Goal: Use online tool/utility: Use online tool/utility

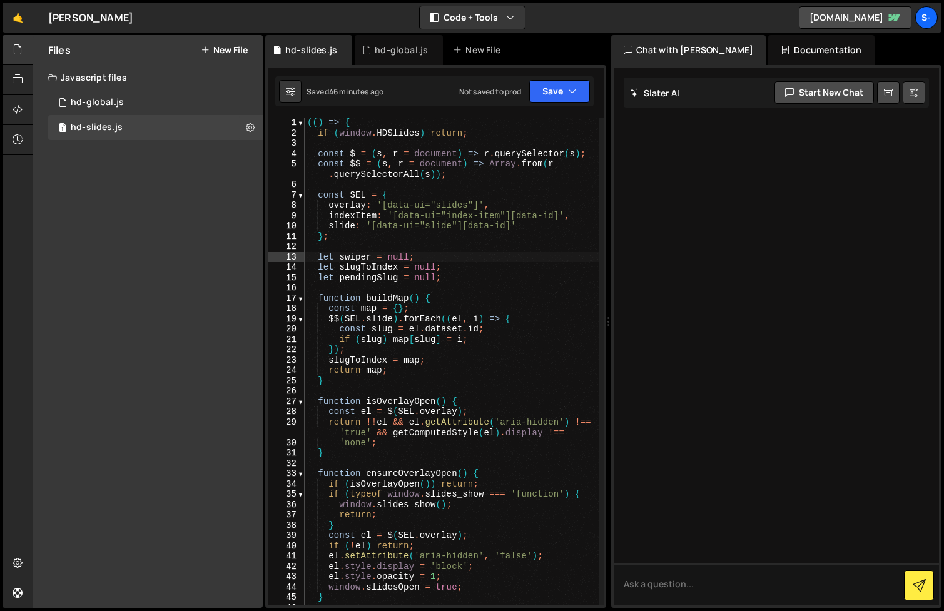
type textarea "})();"
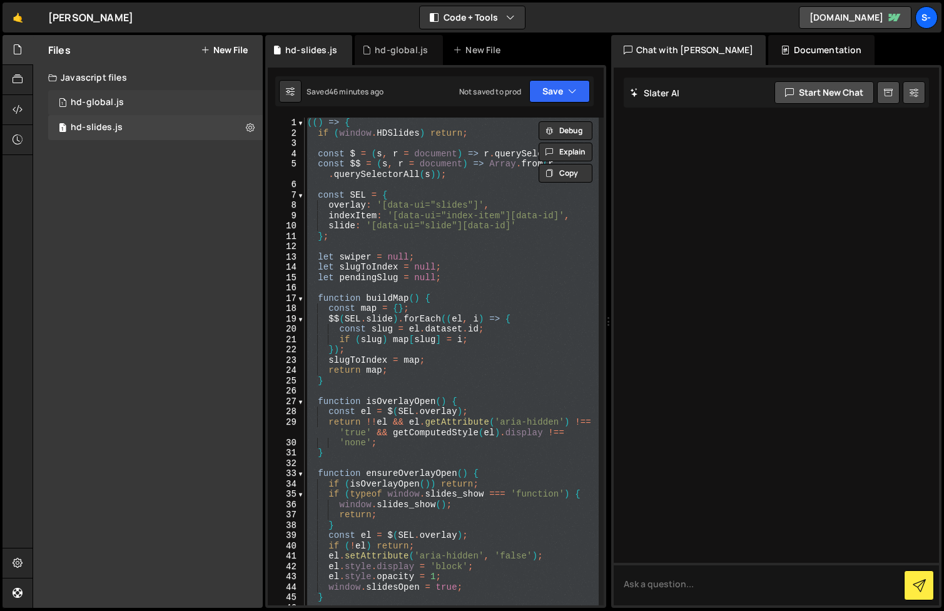
click at [173, 102] on div "1 hd-global.js 0" at bounding box center [155, 102] width 215 height 25
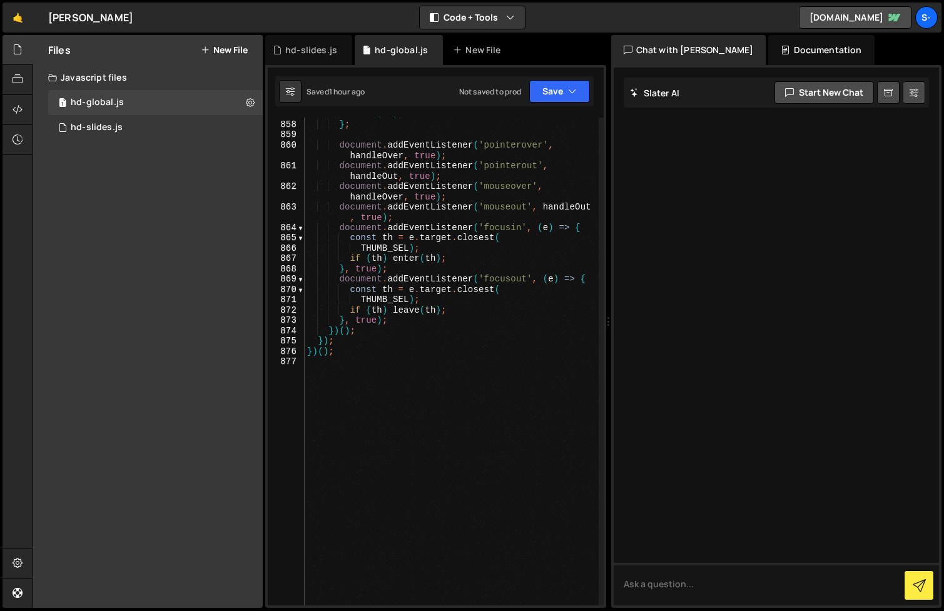
click at [430, 384] on div "leave ( th ) ; } ; document . addEventListener ( 'pointerover' , handleOver , t…" at bounding box center [452, 363] width 294 height 509
click at [441, 339] on div "leave ( th ) ; } ; document . addEventListener ( 'pointerover' , handleOver , t…" at bounding box center [452, 363] width 294 height 509
type textarea "})();"
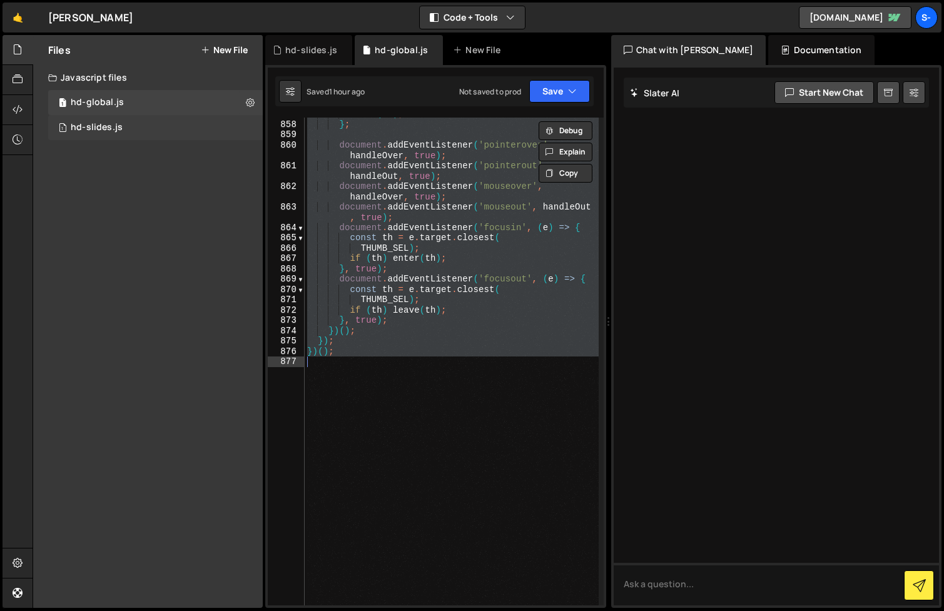
click at [157, 127] on div "1 hd-slides.js 0" at bounding box center [155, 127] width 215 height 25
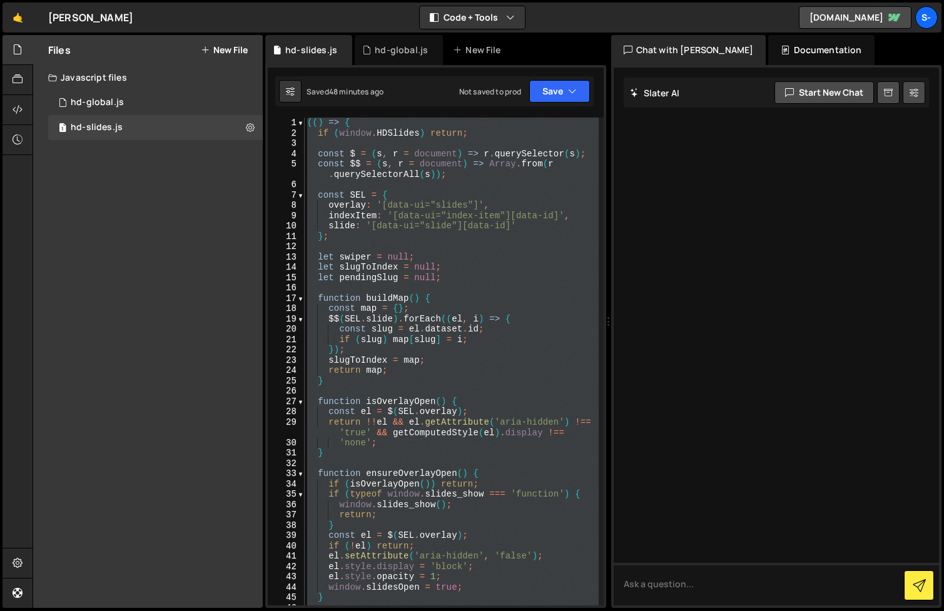
click at [484, 352] on div "(( ) => { if ( window . HDSlides ) return ; const $ = ( s , r = document ) => r…" at bounding box center [452, 362] width 294 height 488
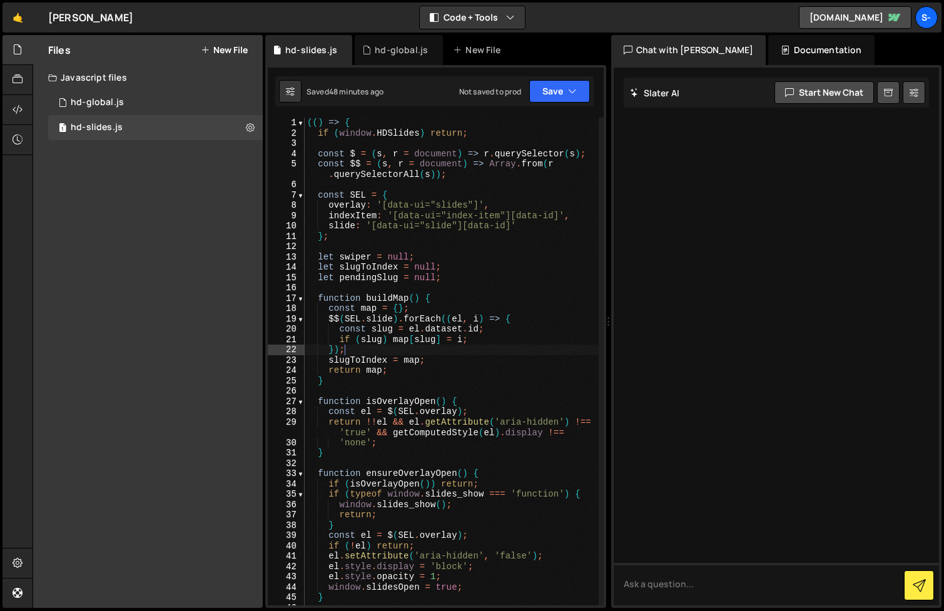
type textarea "})();"
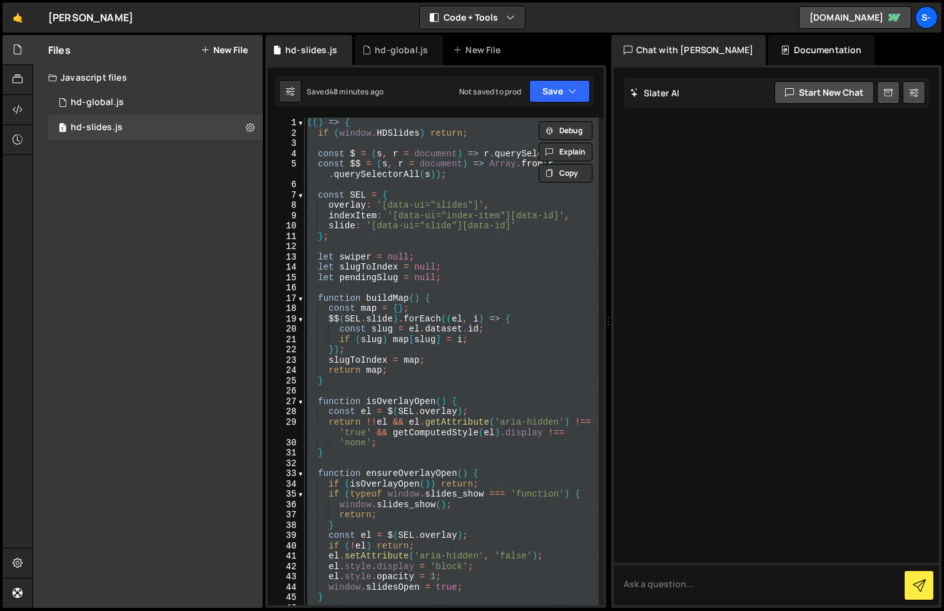
paste textarea
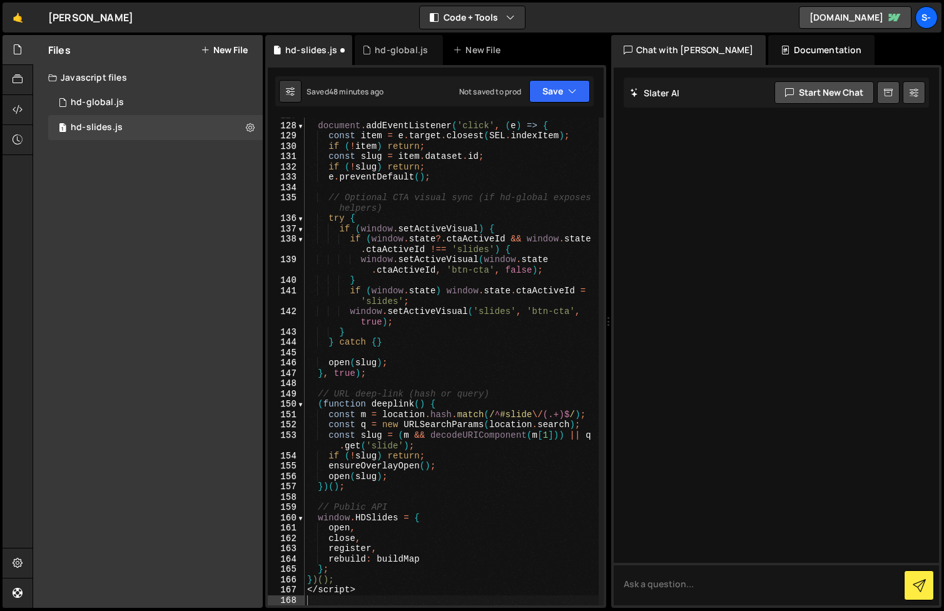
scroll to position [1748, 0]
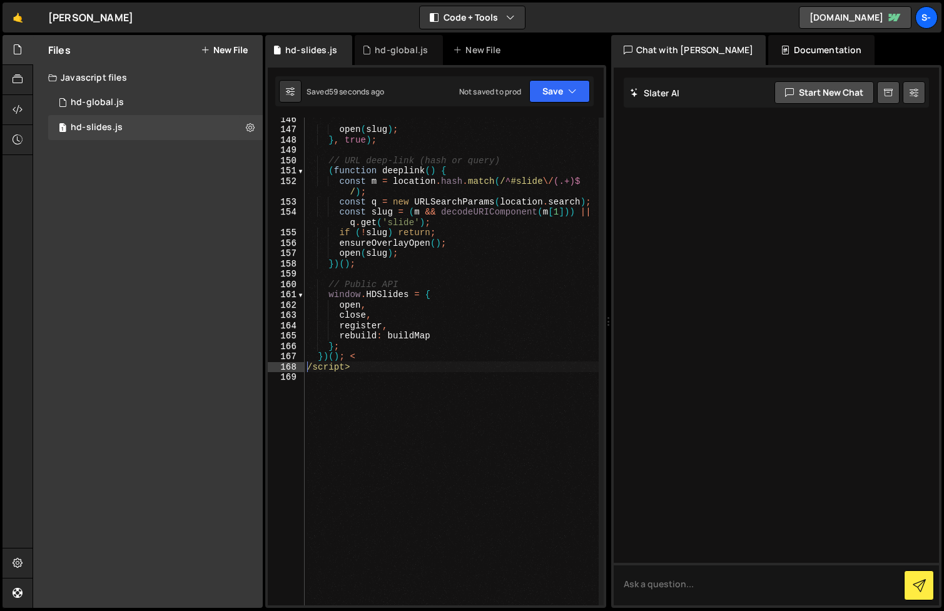
click at [369, 369] on div "open ( slug ) ; } , true ) ; // URL deep-link (hash or query) ( function deepli…" at bounding box center [452, 368] width 294 height 509
drag, startPoint x: 369, startPoint y: 369, endPoint x: 349, endPoint y: 359, distance: 22.1
click at [349, 359] on div "open ( slug ) ; } , true ) ; // URL deep-link (hash or query) ( function deepli…" at bounding box center [452, 368] width 294 height 509
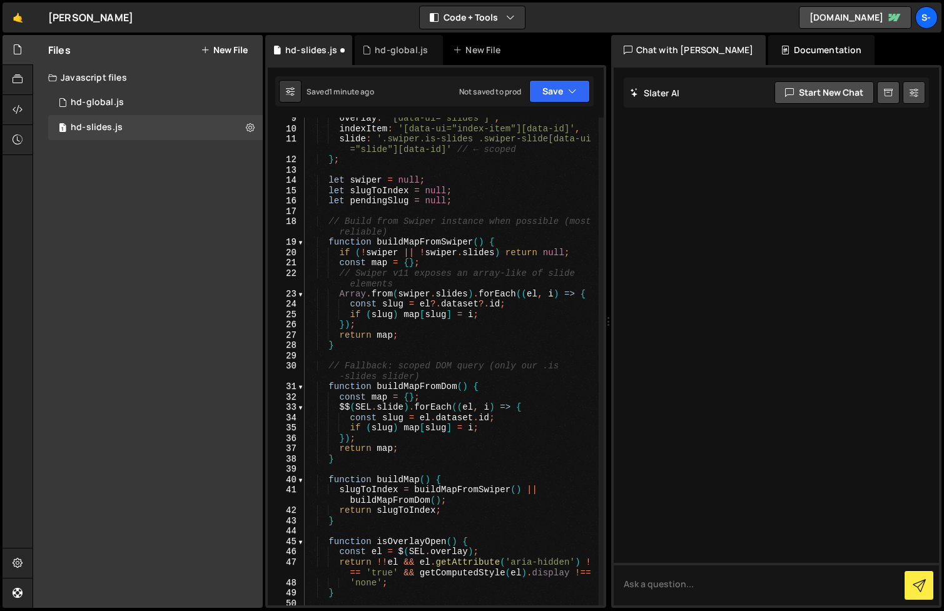
scroll to position [0, 0]
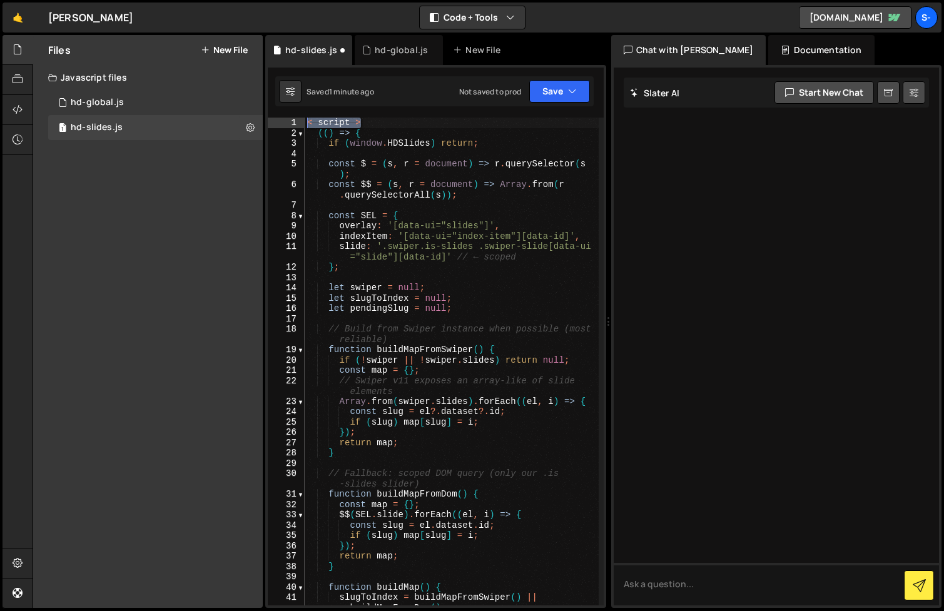
drag, startPoint x: 375, startPoint y: 123, endPoint x: 303, endPoint y: 108, distance: 73.4
click at [303, 108] on div "Type cmd + s to save your Javascript file. XXXXXXXXXXXXXXXXXXXXXXXXXXXXXXXXXXXX…" at bounding box center [435, 336] width 341 height 543
type textarea "< script >"
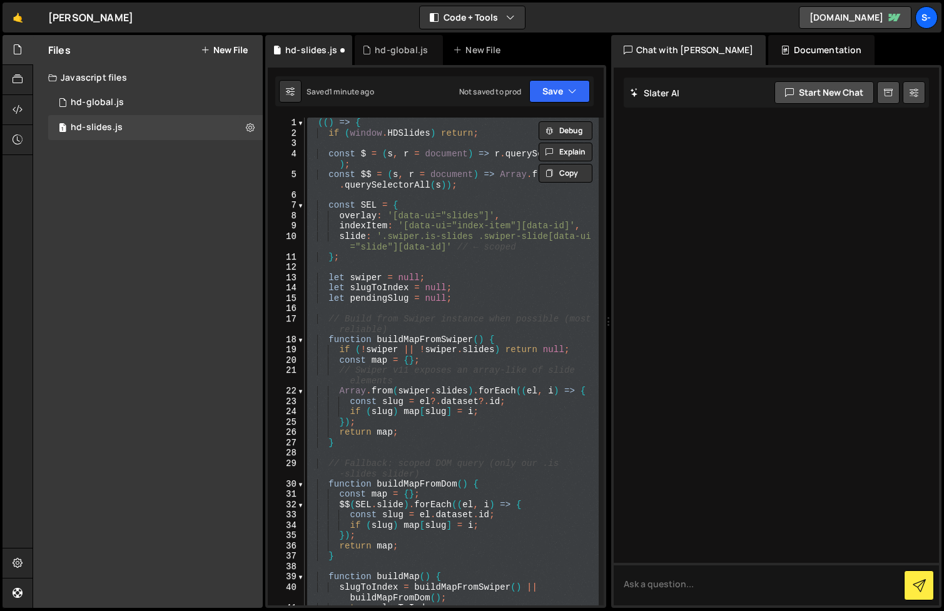
type textarea "})();"
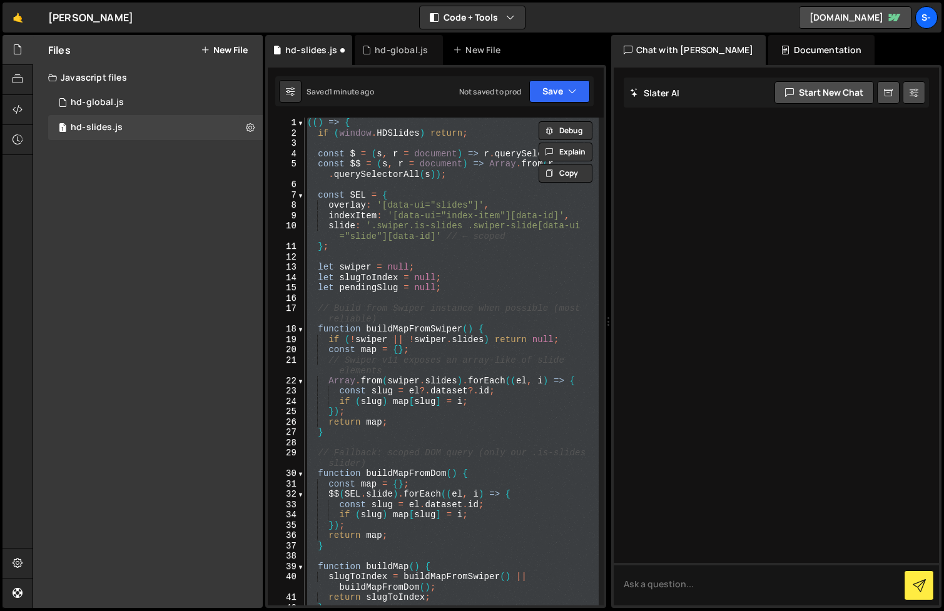
scroll to position [1707, 0]
